Goal: Information Seeking & Learning: Learn about a topic

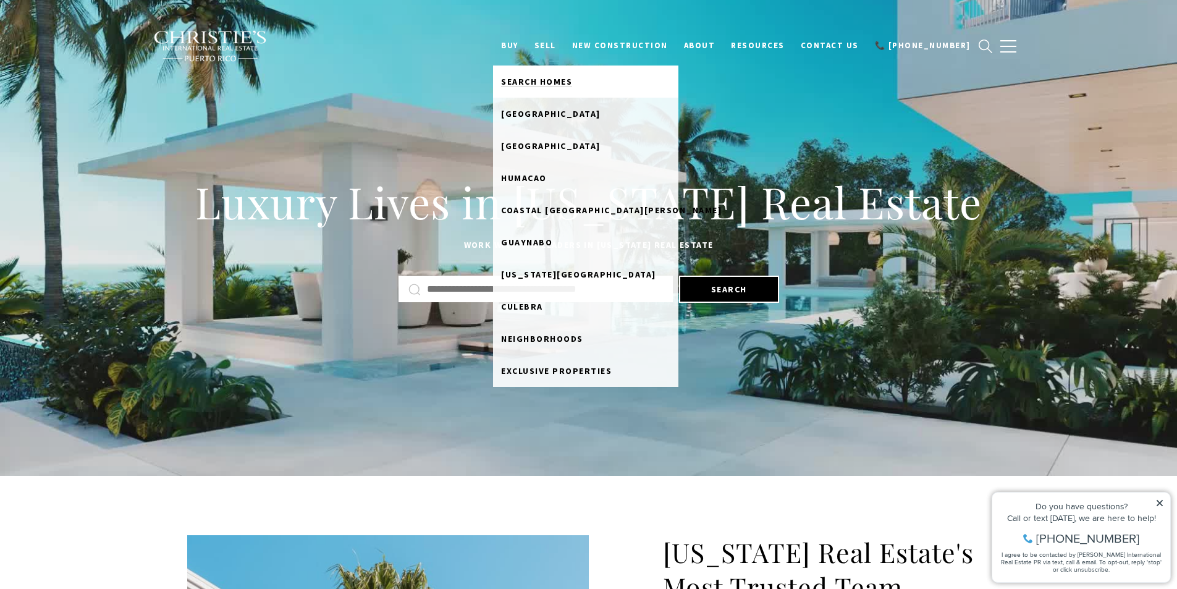
click at [546, 78] on span "Search Homes" at bounding box center [536, 81] width 71 height 11
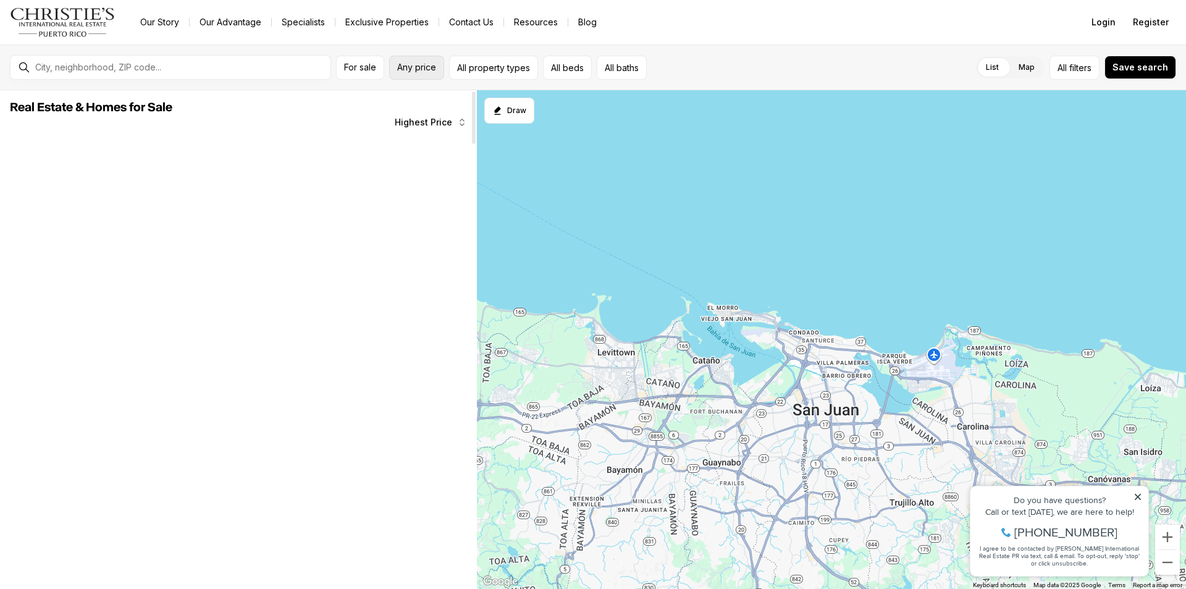
click at [420, 70] on span "Any price" at bounding box center [416, 67] width 39 height 10
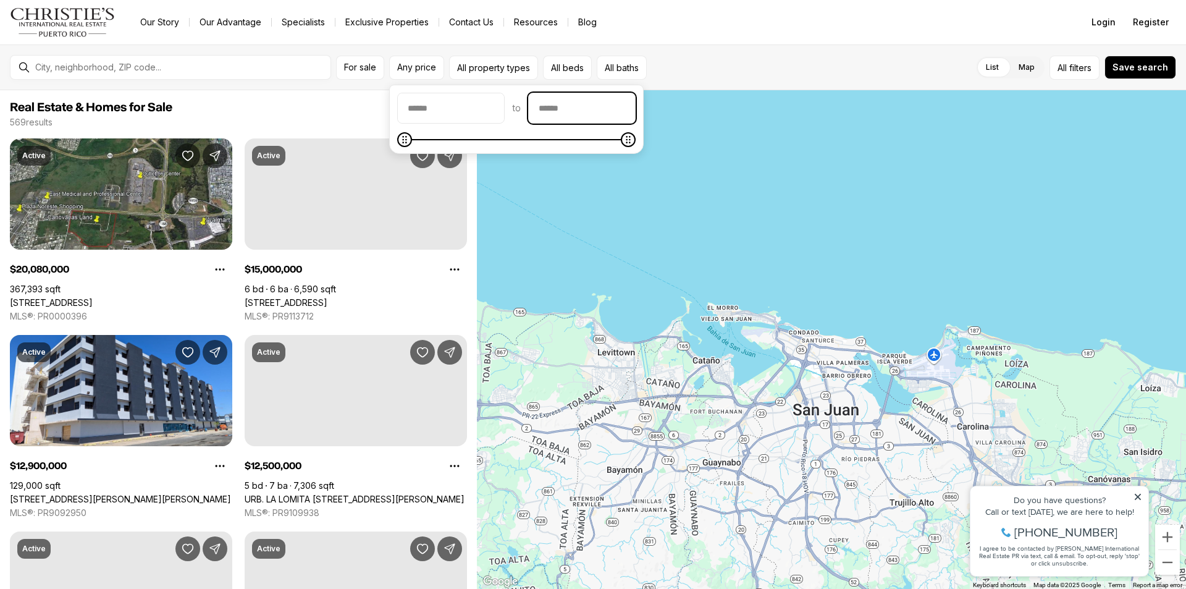
click at [630, 111] on input "priceMax" at bounding box center [582, 108] width 106 height 30
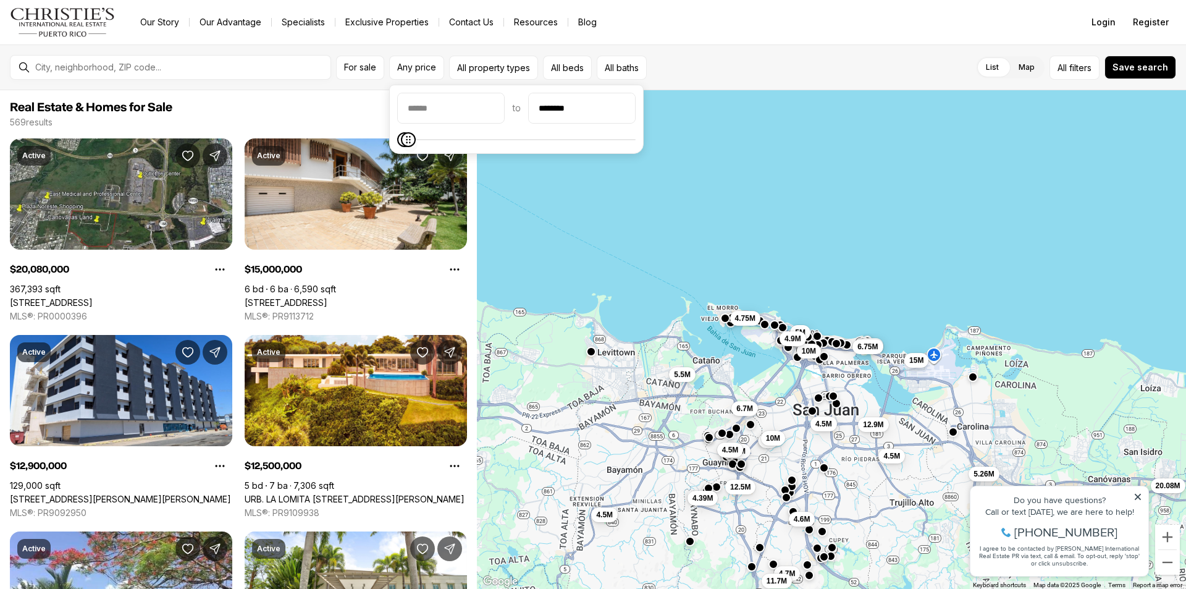
type input "********"
click at [404, 139] on icon "Maximum" at bounding box center [409, 140] width 10 height 10
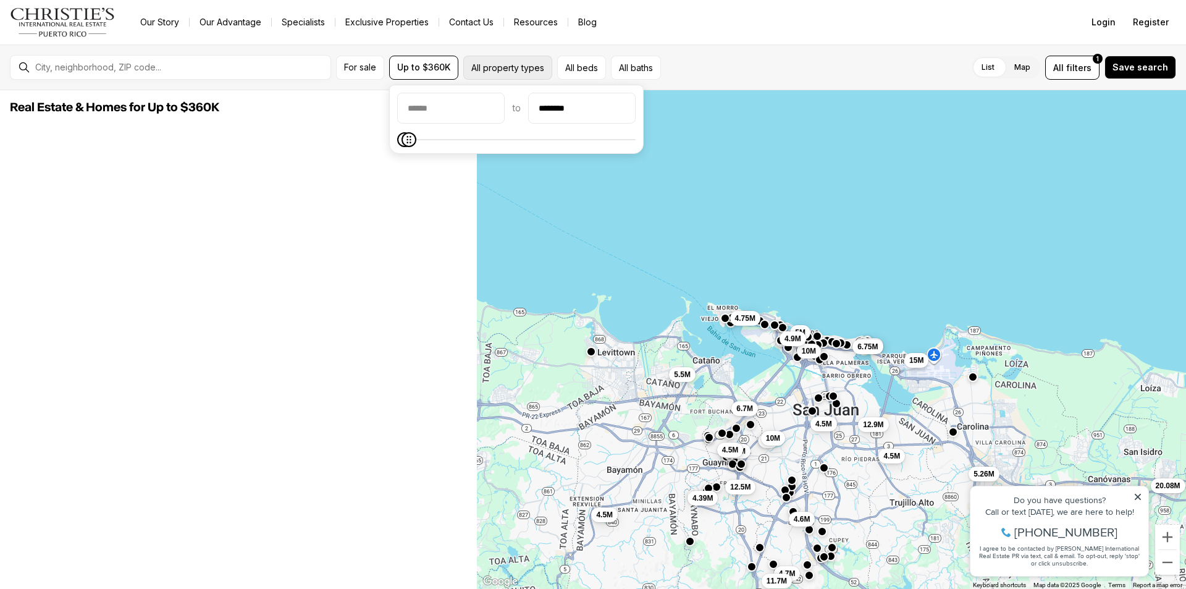
click at [533, 71] on button "All property types" at bounding box center [507, 68] width 89 height 24
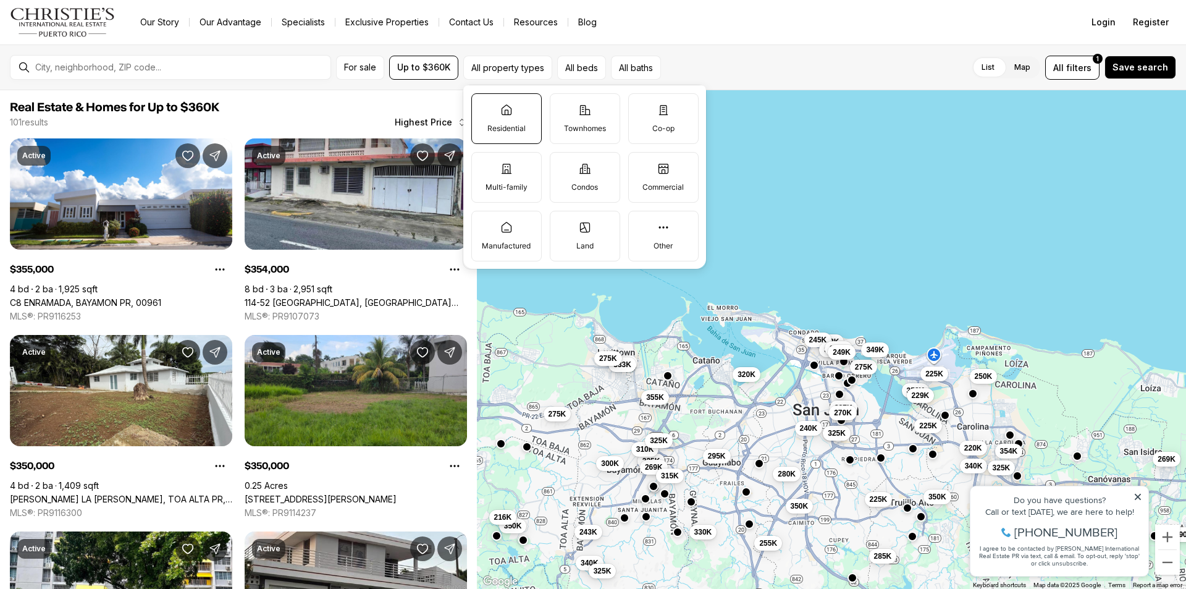
click at [507, 127] on p "Residential" at bounding box center [507, 129] width 38 height 10
click at [484, 106] on button "Residential" at bounding box center [478, 100] width 12 height 12
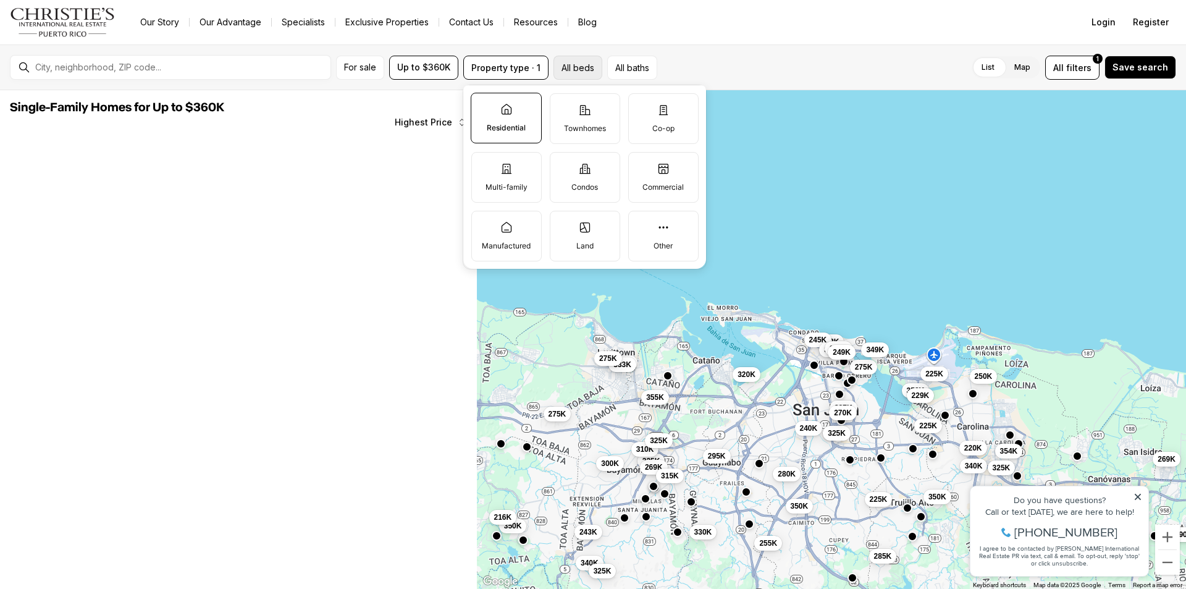
click at [584, 66] on button "All beds" at bounding box center [578, 68] width 49 height 24
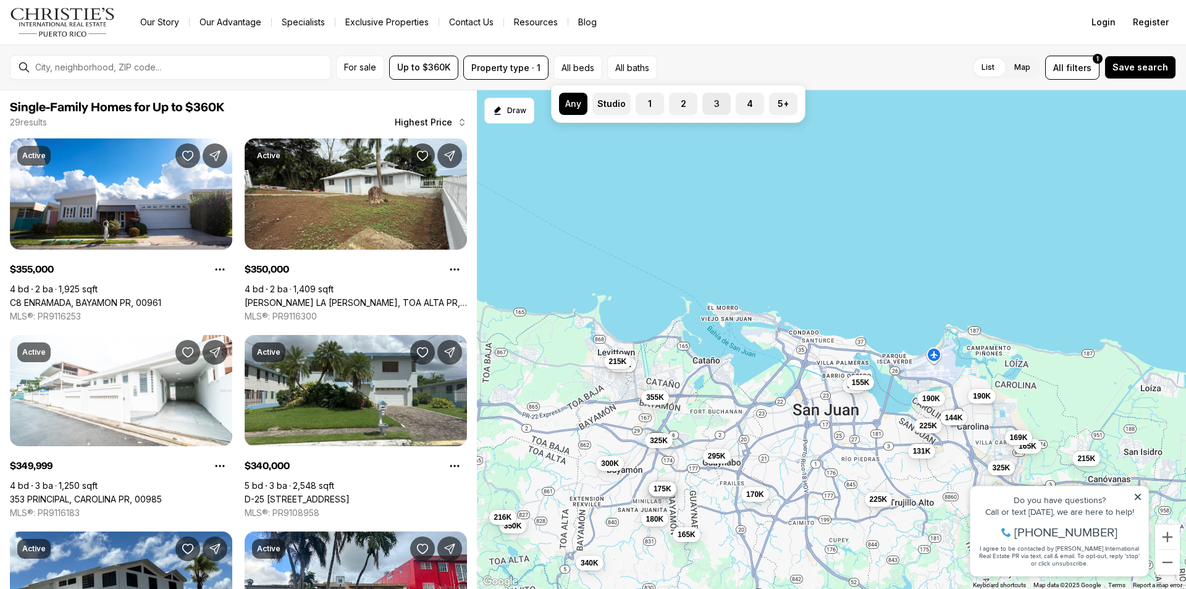
click at [714, 106] on label "3" at bounding box center [717, 104] width 28 height 22
click at [714, 105] on button "3" at bounding box center [709, 99] width 12 height 12
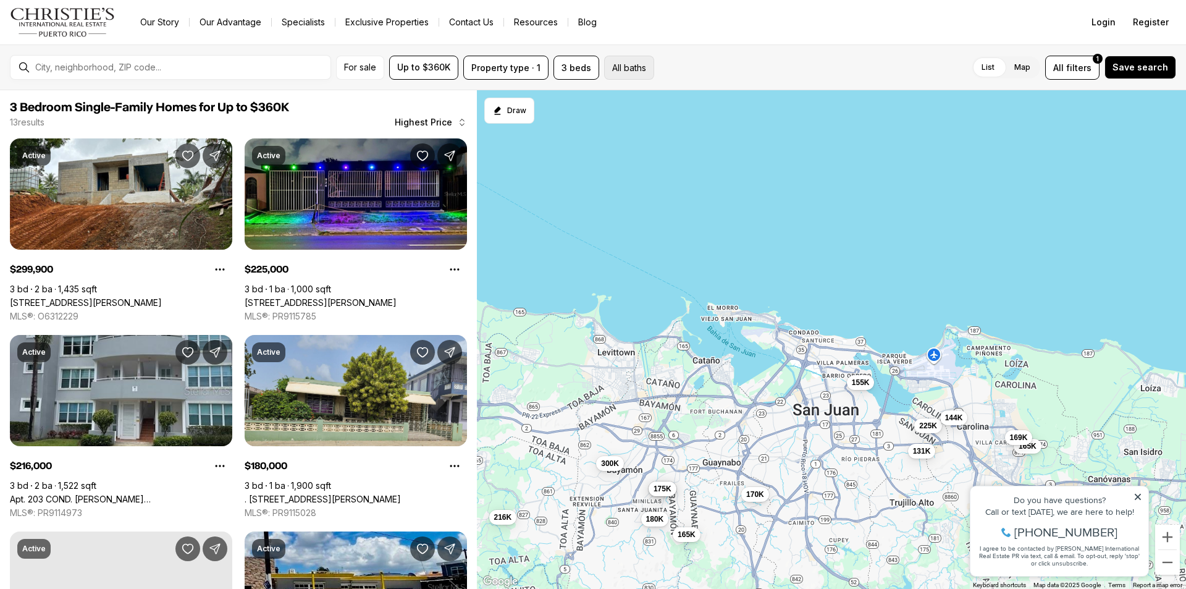
click at [630, 63] on button "All baths" at bounding box center [629, 68] width 50 height 24
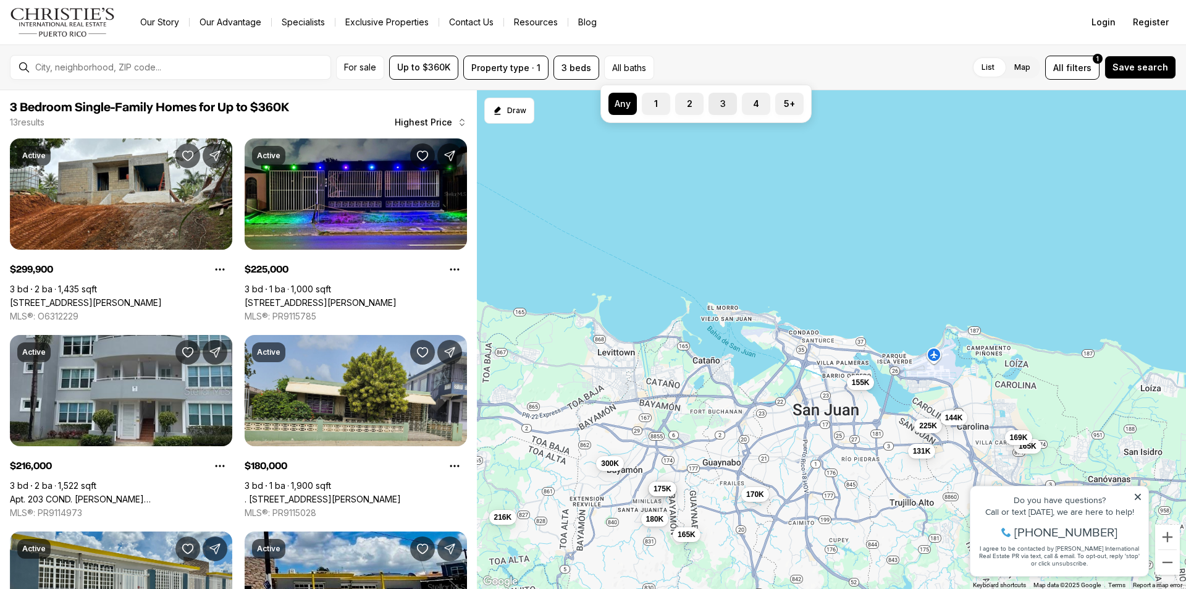
click at [728, 101] on label "3" at bounding box center [723, 104] width 28 height 22
click at [721, 101] on button "3" at bounding box center [715, 99] width 12 height 12
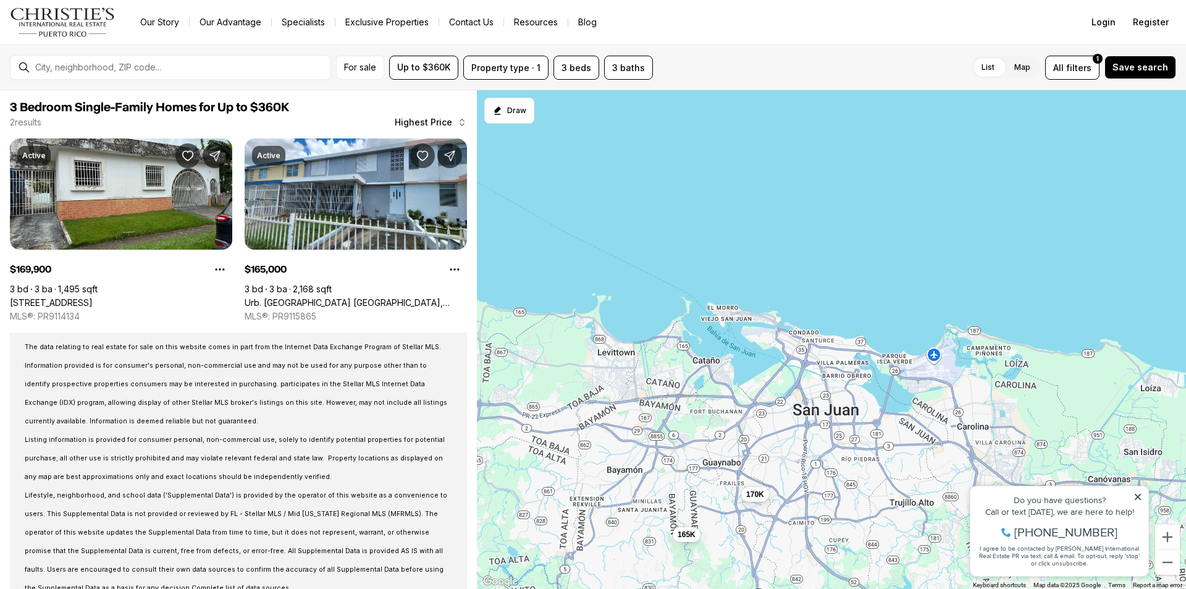
click at [837, 32] on nav "Go to: Homepage Our Story Our Advantage Specialists Exclusive Properties Contac…" at bounding box center [593, 22] width 1186 height 44
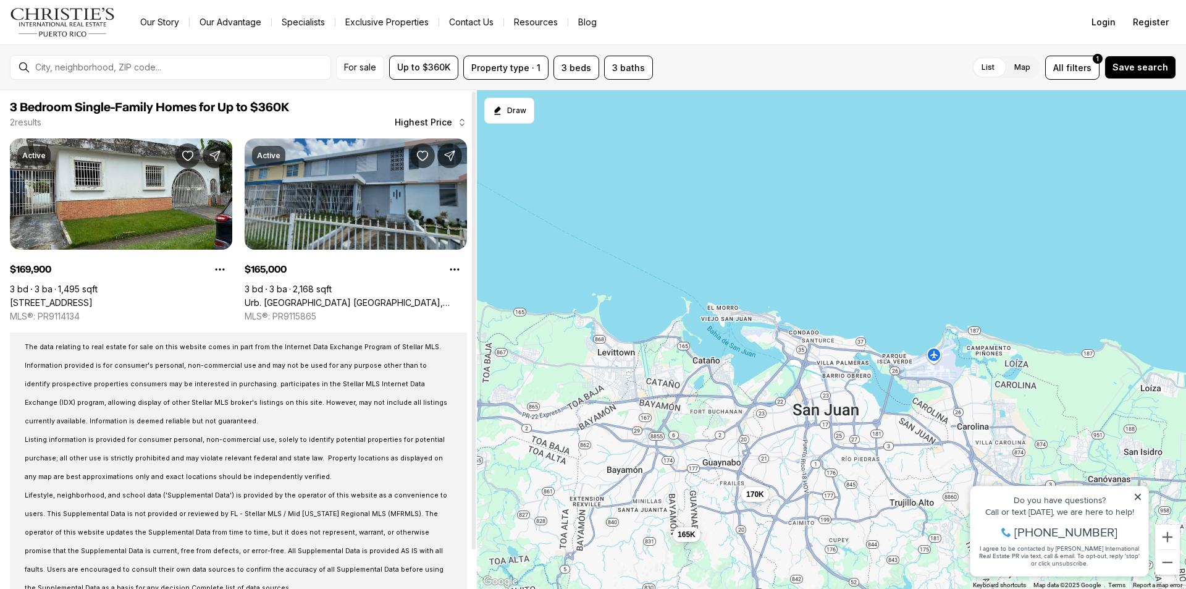
click at [372, 297] on link "Urb. [GEOGRAPHIC_DATA] [GEOGRAPHIC_DATA], [GEOGRAPHIC_DATA], 00956" at bounding box center [356, 302] width 222 height 11
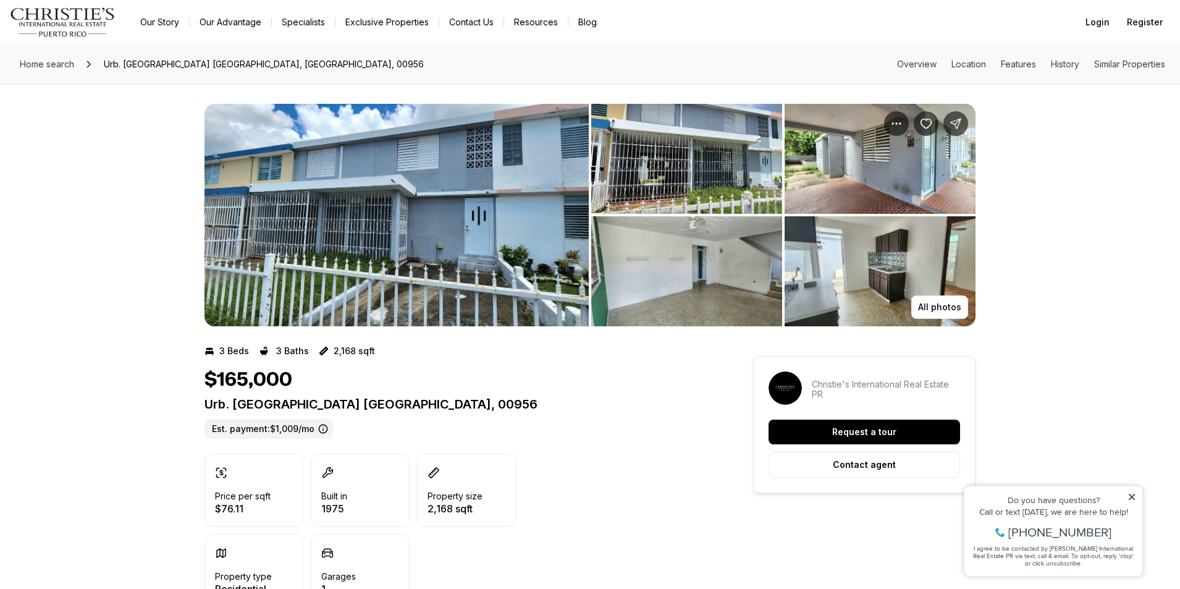
click at [378, 171] on img "View image gallery" at bounding box center [397, 215] width 384 height 222
